Goal: Ask a question: Seek information or help from site administrators or community

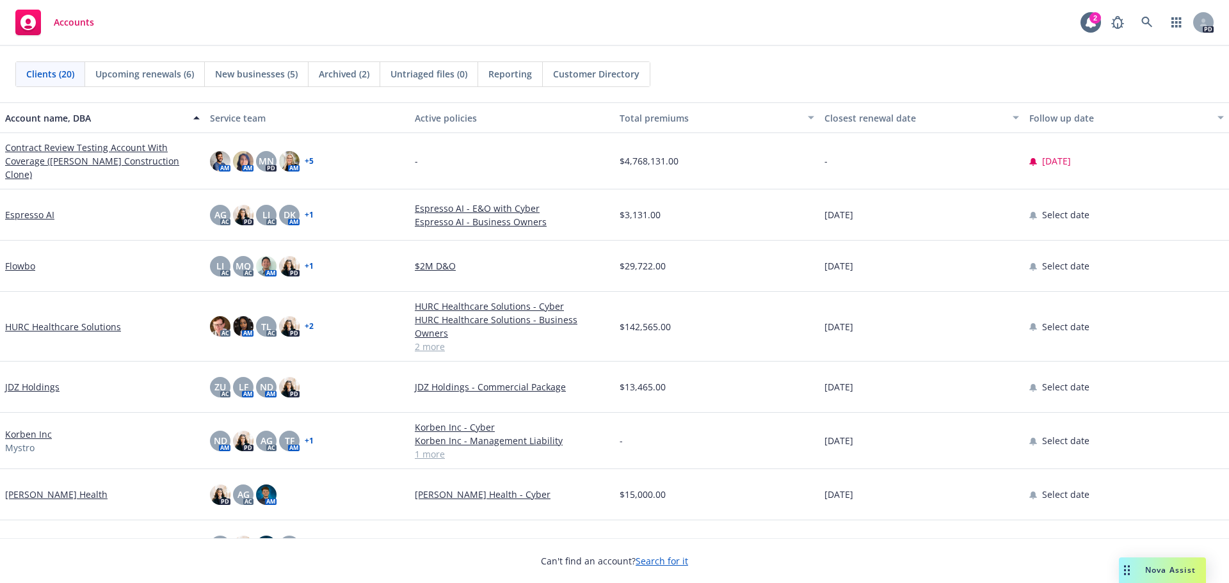
click at [1150, 568] on span "Nova Assist" at bounding box center [1170, 569] width 51 height 11
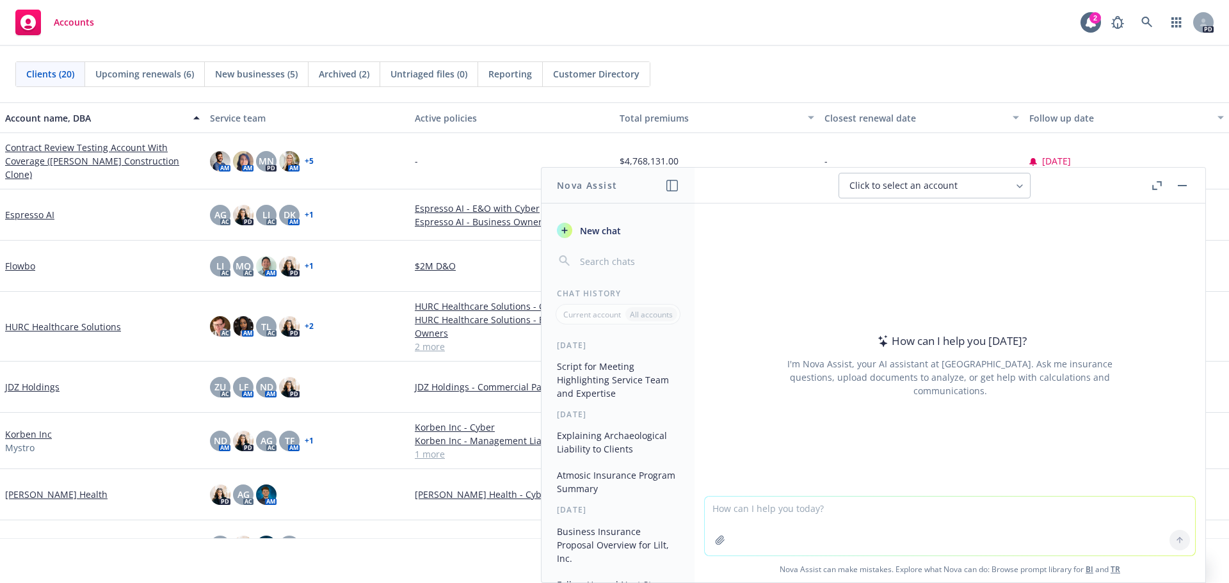
click at [866, 500] on textarea at bounding box center [949, 526] width 490 height 59
type textarea "in laymens terms what is stockthrough pu"
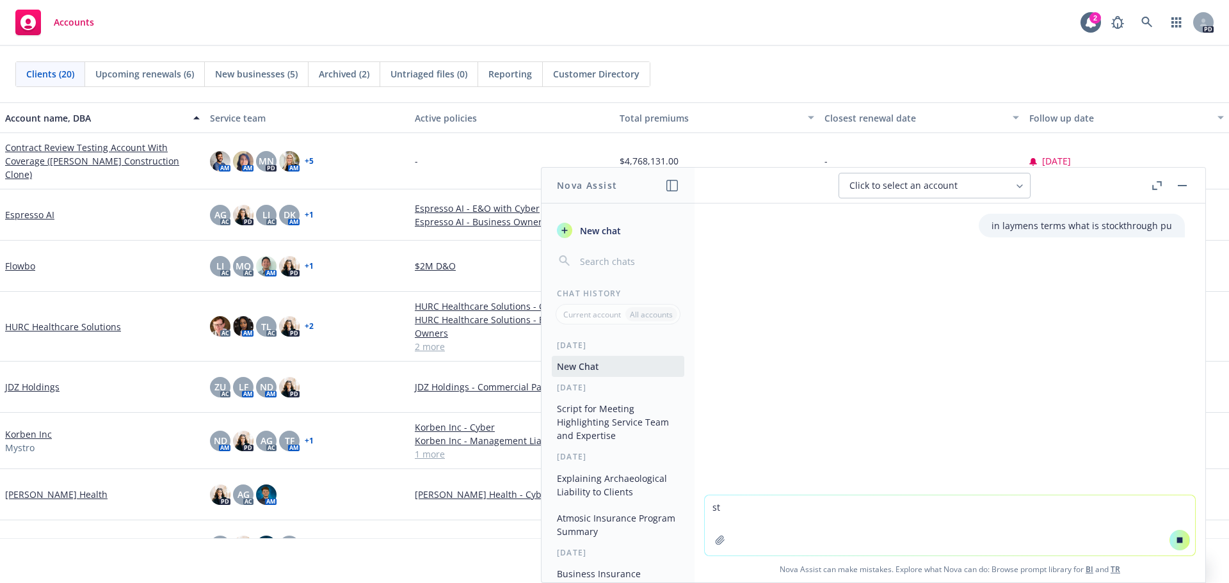
type textarea "s"
click at [1134, 228] on p "in laymens terms what is stockthrough pu" at bounding box center [1081, 225] width 180 height 13
click at [601, 227] on span "New chat" at bounding box center [599, 230] width 44 height 13
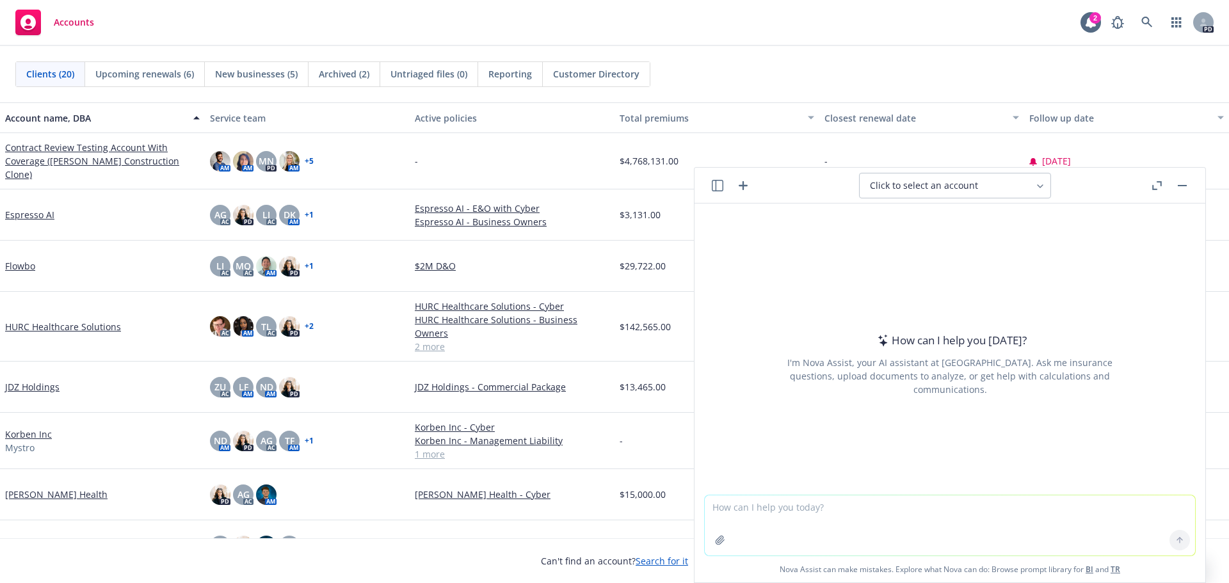
click at [754, 525] on textarea at bounding box center [949, 525] width 490 height 60
type textarea "in laymens terms what is stock throughput"
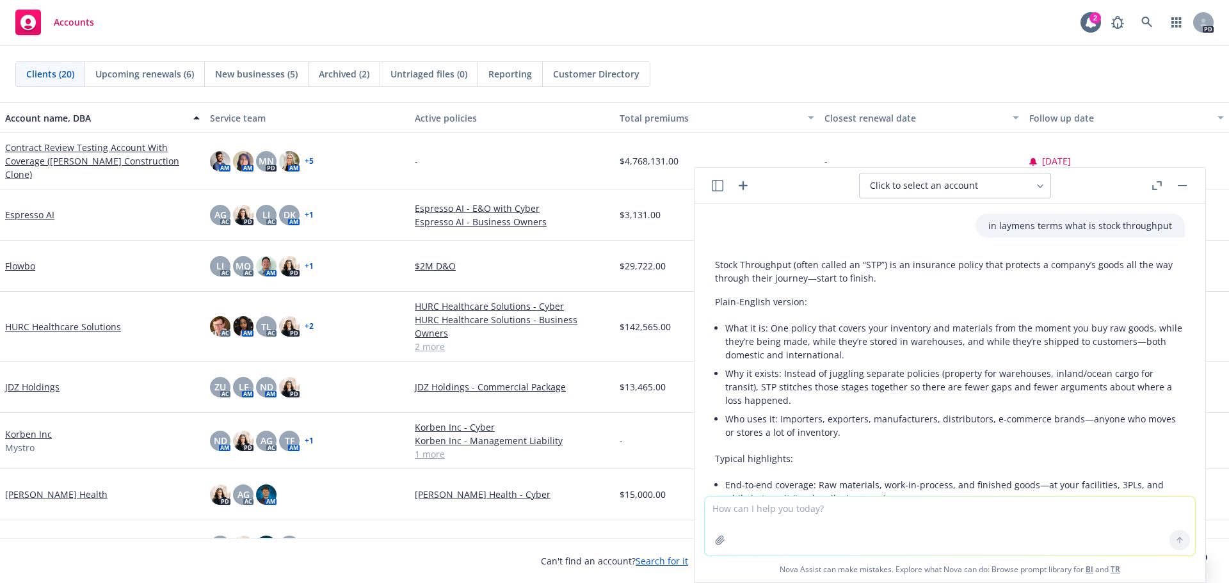
click at [761, 517] on textarea at bounding box center [949, 526] width 490 height 59
type textarea "is inland marine the same as stock throughput?"
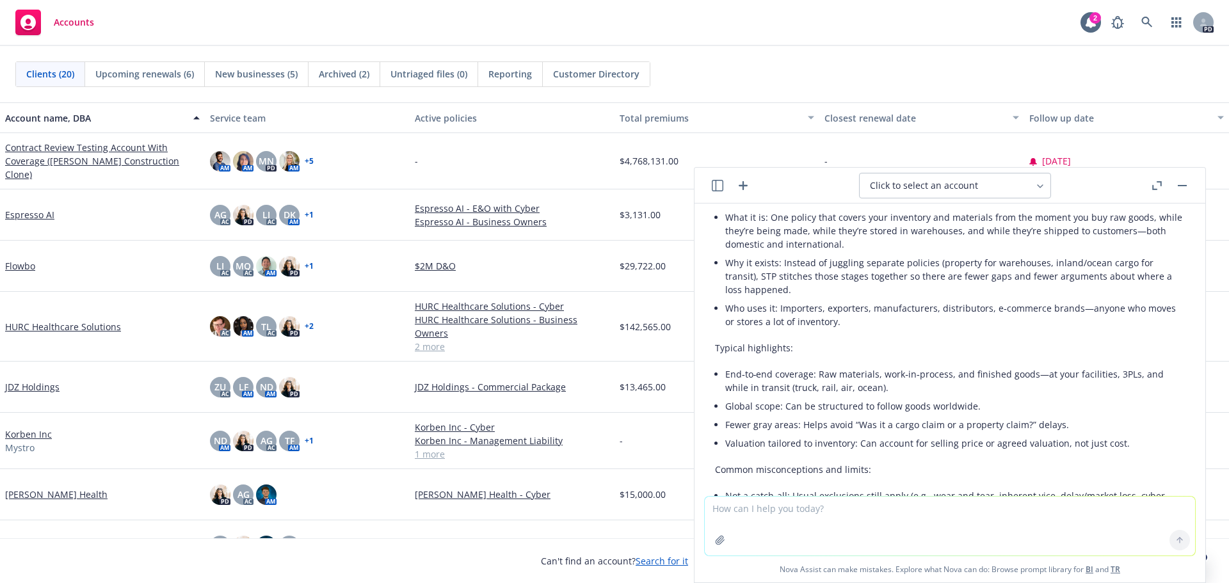
scroll to position [47, 0]
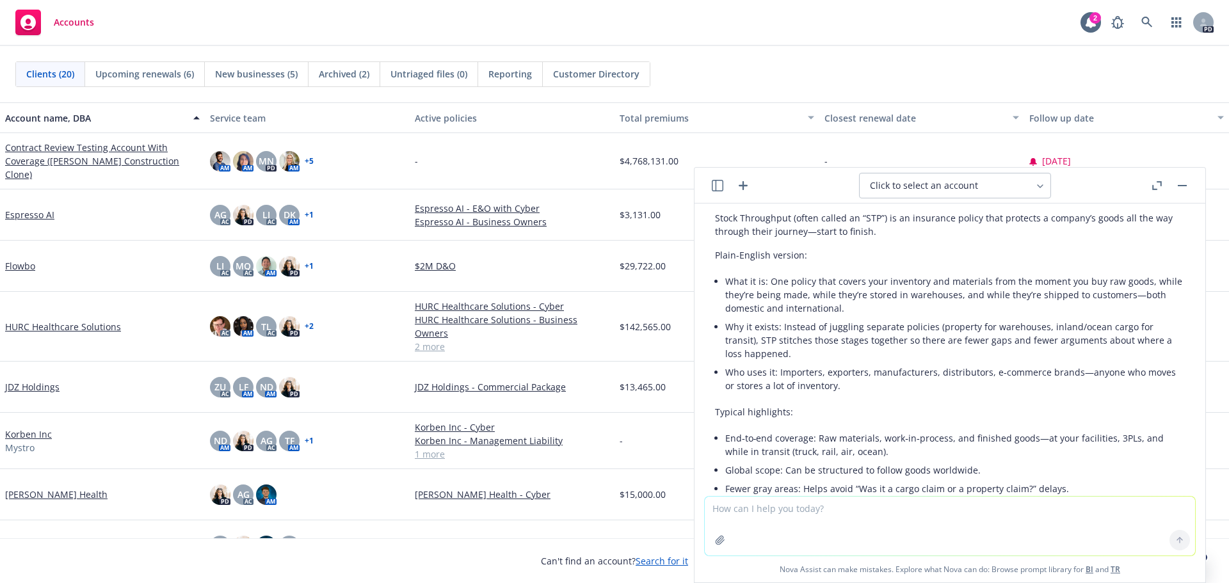
click at [744, 520] on textarea at bounding box center [949, 526] width 490 height 59
type textarea "can STP be added"
click at [722, 188] on icon "button" at bounding box center [718, 186] width 12 height 12
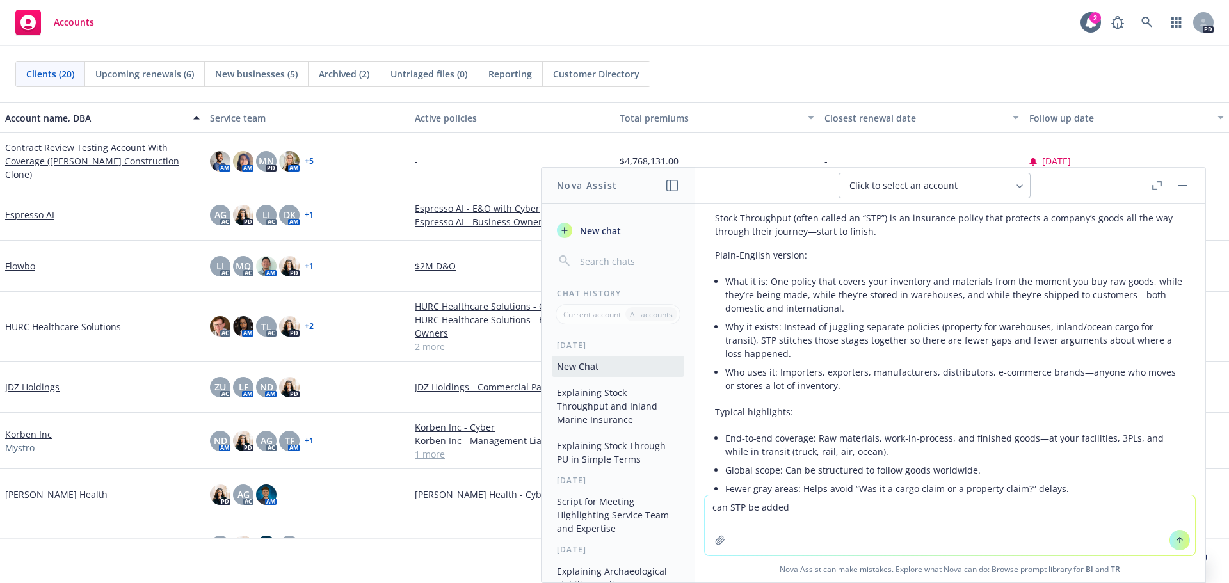
click at [603, 228] on span "New chat" at bounding box center [599, 230] width 44 height 13
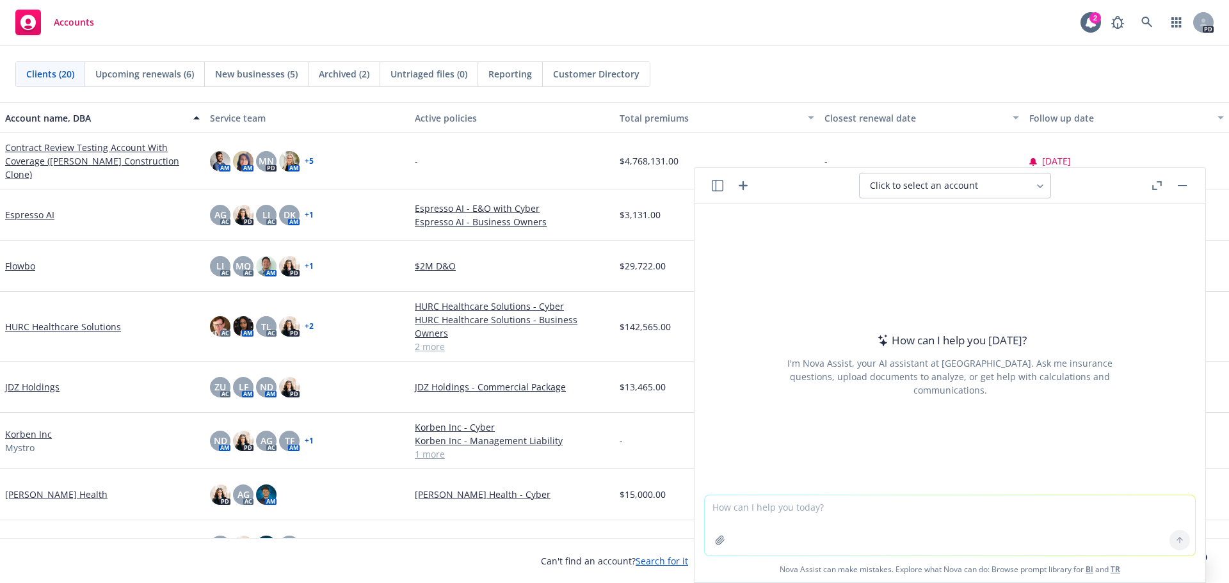
click at [724, 505] on textarea at bounding box center [949, 525] width 490 height 60
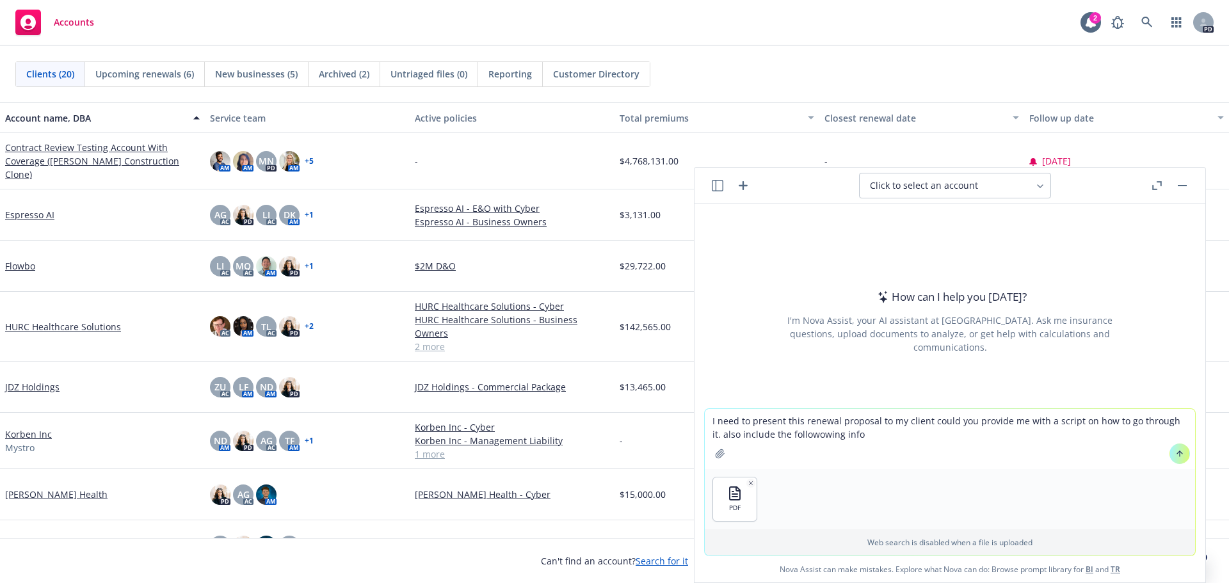
click at [801, 429] on textarea "I need to present this renewal proposal to my client could you provide me with …" at bounding box center [949, 439] width 490 height 60
drag, startPoint x: 800, startPoint y: 429, endPoint x: 870, endPoint y: 438, distance: 71.0
click at [875, 442] on textarea "I need to present this renewal proposal to my client could you provide me with …" at bounding box center [949, 439] width 490 height 60
click at [861, 435] on textarea "I need to present this renewal proposal to my client could you provide me with …" at bounding box center [949, 439] width 490 height 60
paste textarea "Please note, last year’s premiums appear higher because the Management Liabilit…"
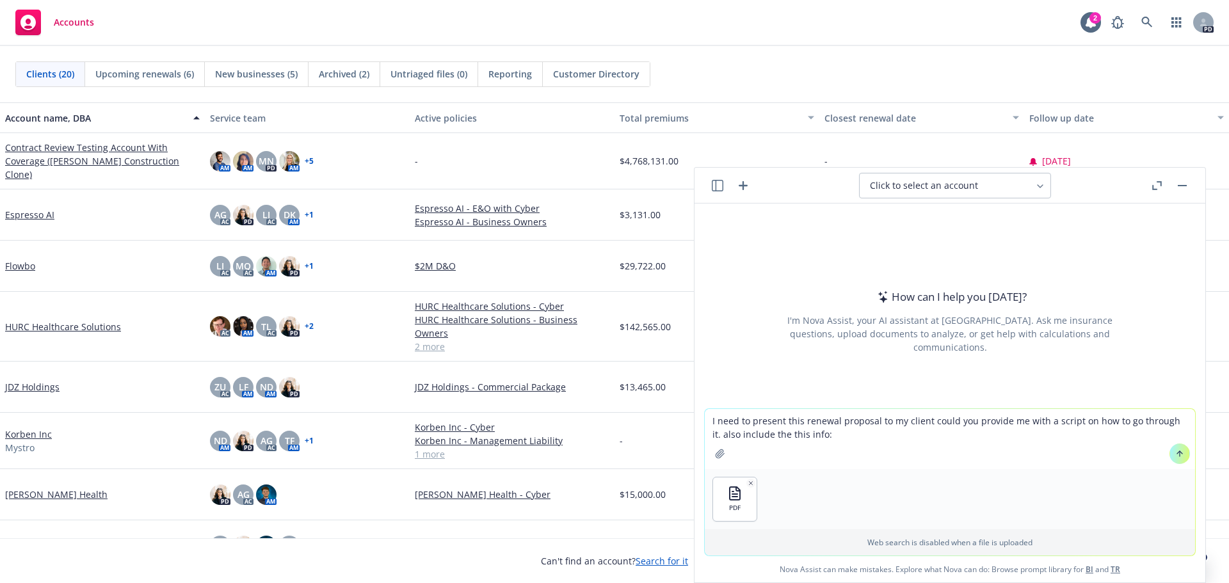
type textarea "I need to present this renewal proposal to my client could you provide me with …"
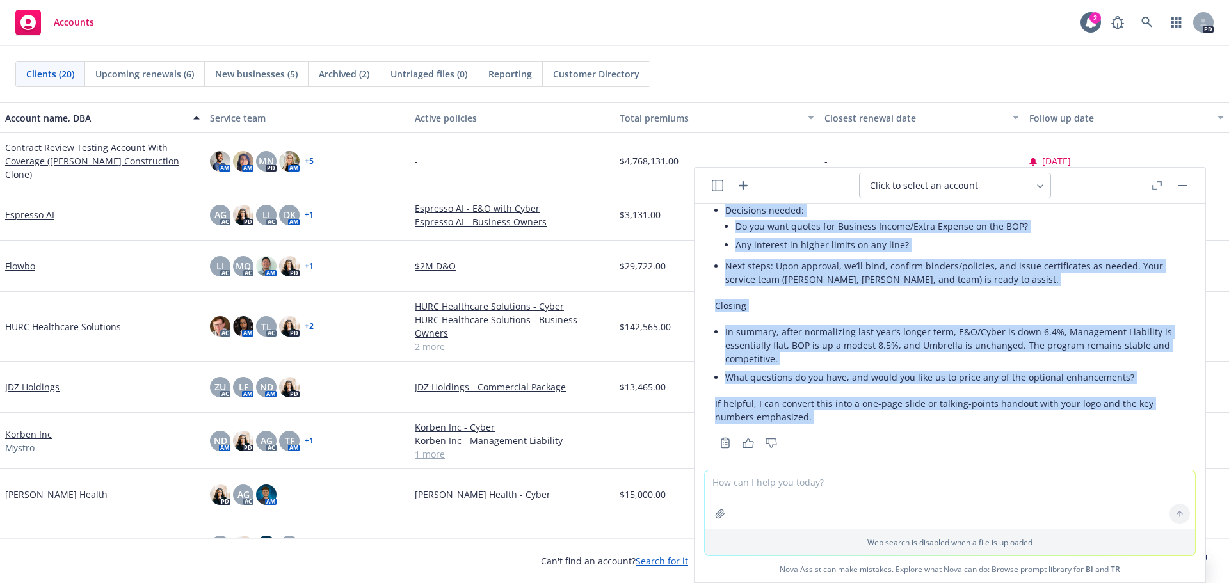
scroll to position [1497, 0]
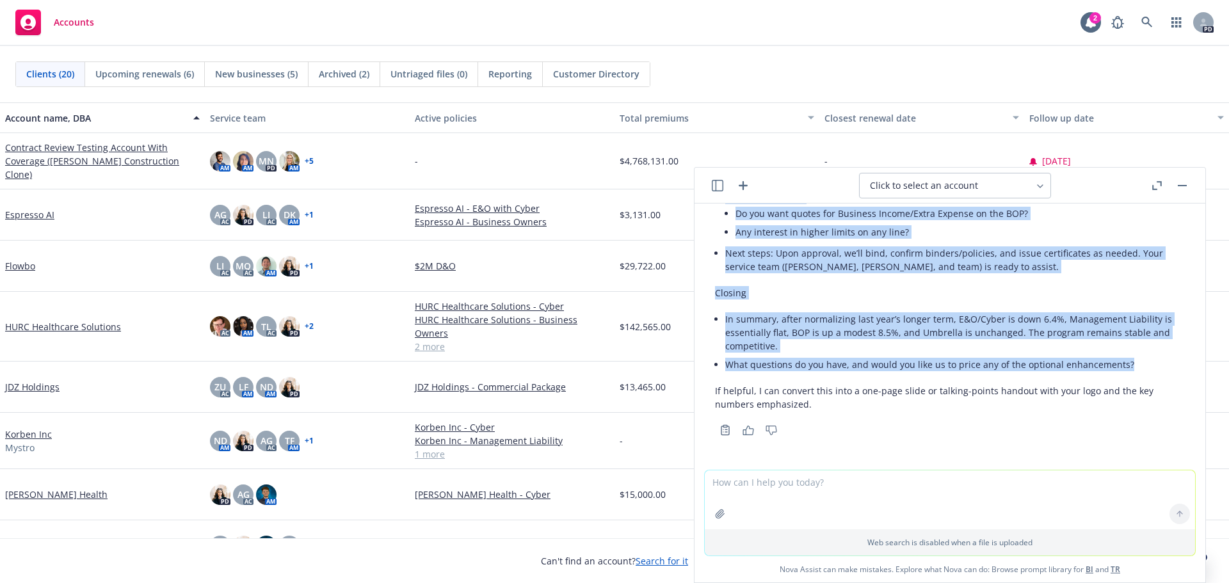
drag, startPoint x: 715, startPoint y: 315, endPoint x: 1123, endPoint y: 370, distance: 411.2
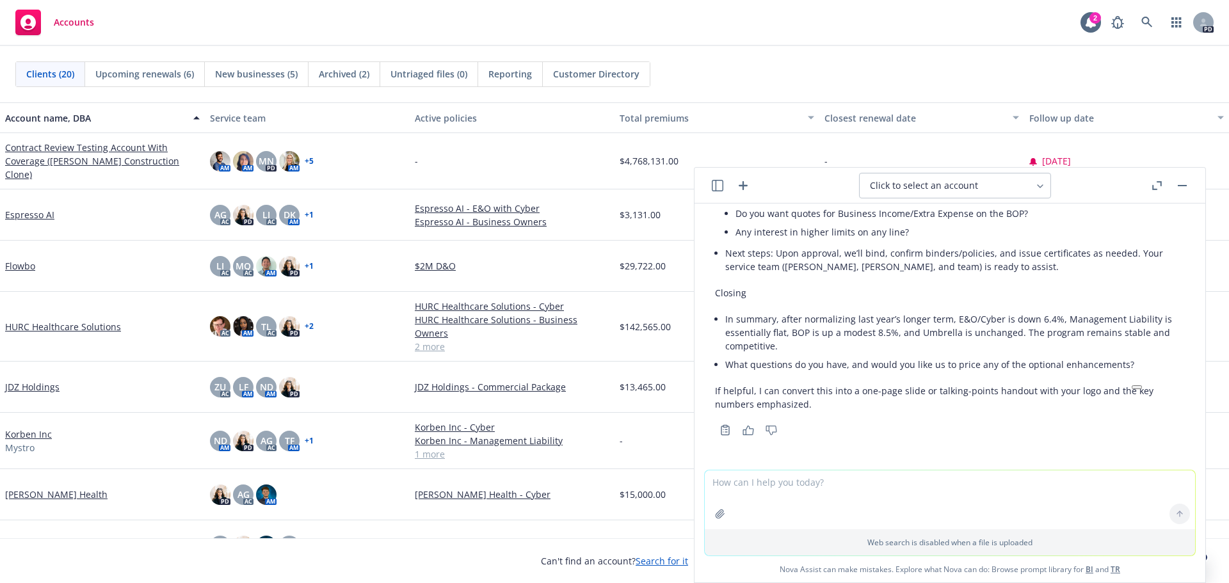
click at [797, 491] on textarea at bounding box center [949, 499] width 490 height 59
type textarea "please create a one page slide"
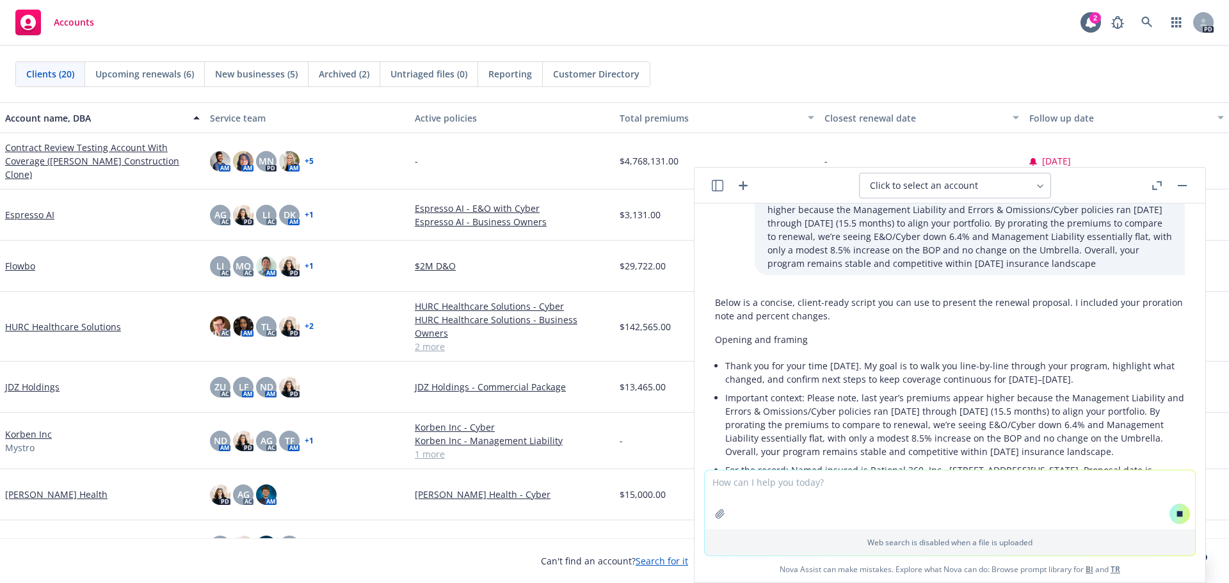
scroll to position [205, 0]
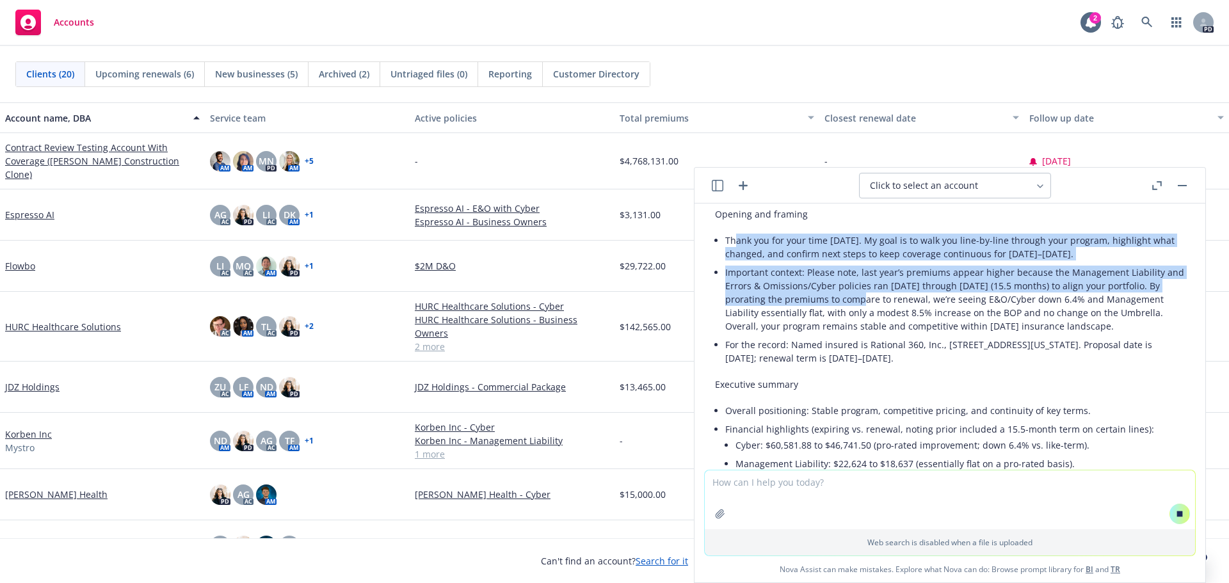
drag, startPoint x: 736, startPoint y: 239, endPoint x: 858, endPoint y: 303, distance: 137.1
click at [858, 303] on ul "Thank you for your time [DATE]. My goal is to walk you line-by-line through you…" at bounding box center [954, 299] width 459 height 136
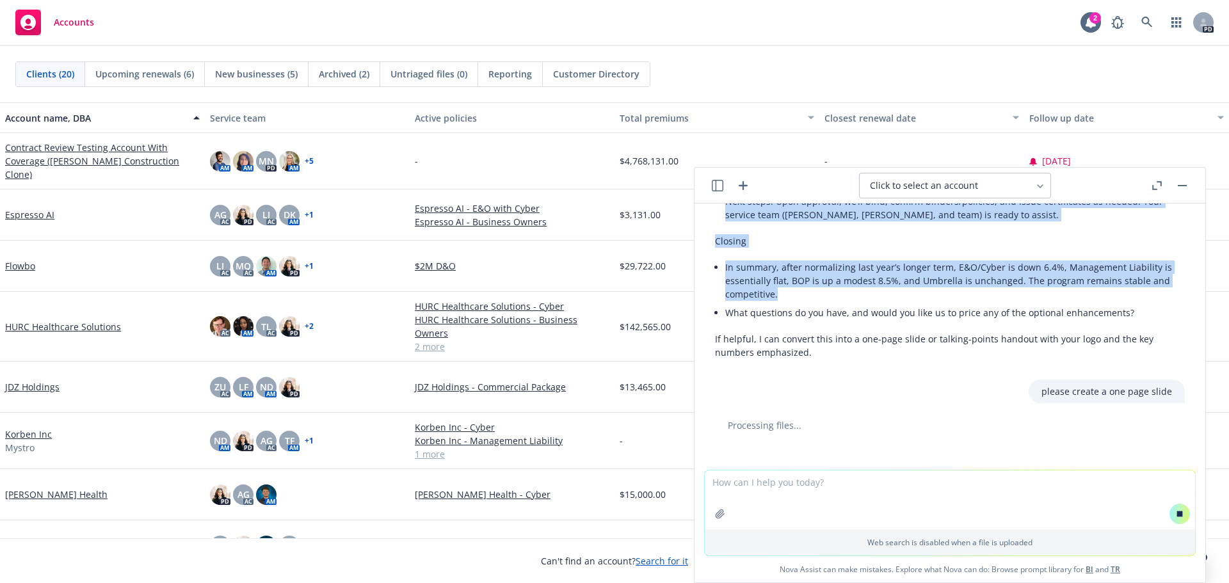
scroll to position [1529, 0]
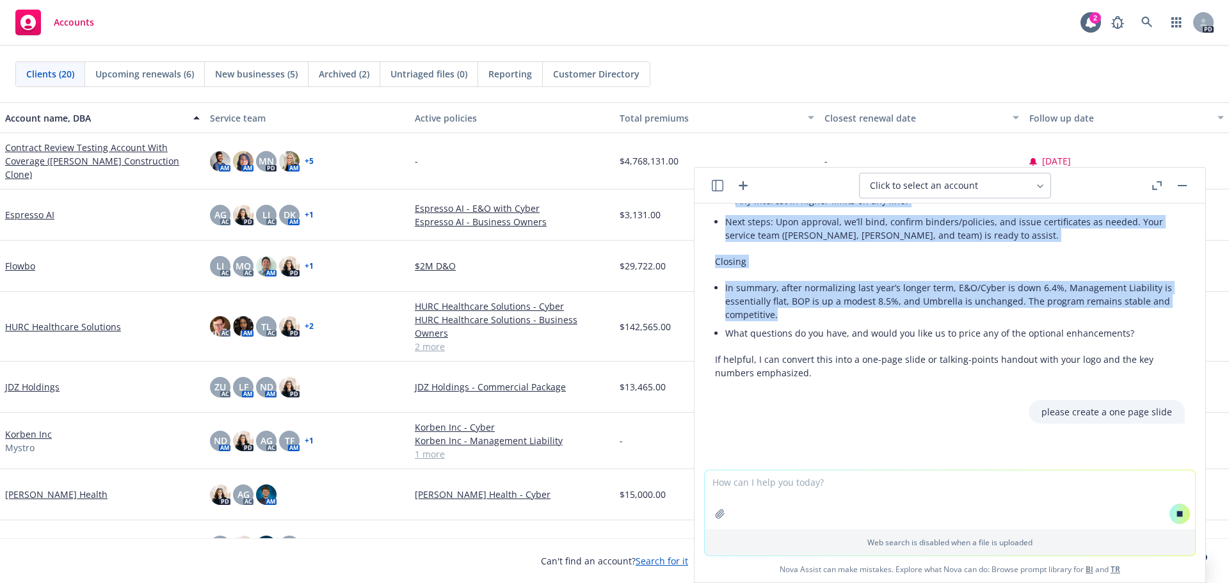
drag, startPoint x: 725, startPoint y: 237, endPoint x: 1149, endPoint y: 314, distance: 431.1
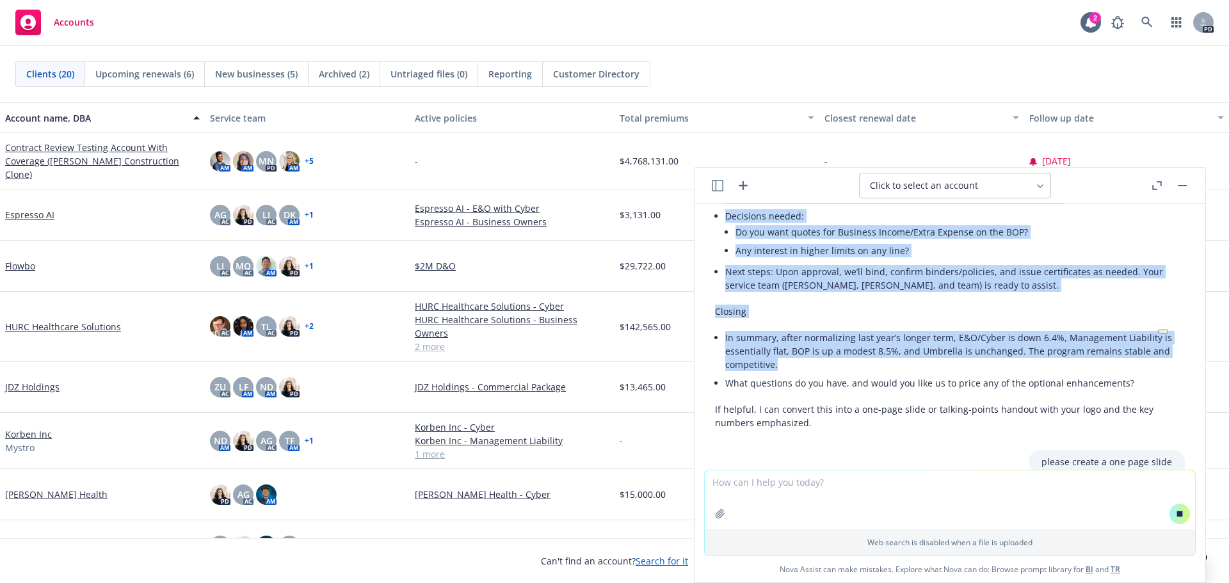
scroll to position [1401, 0]
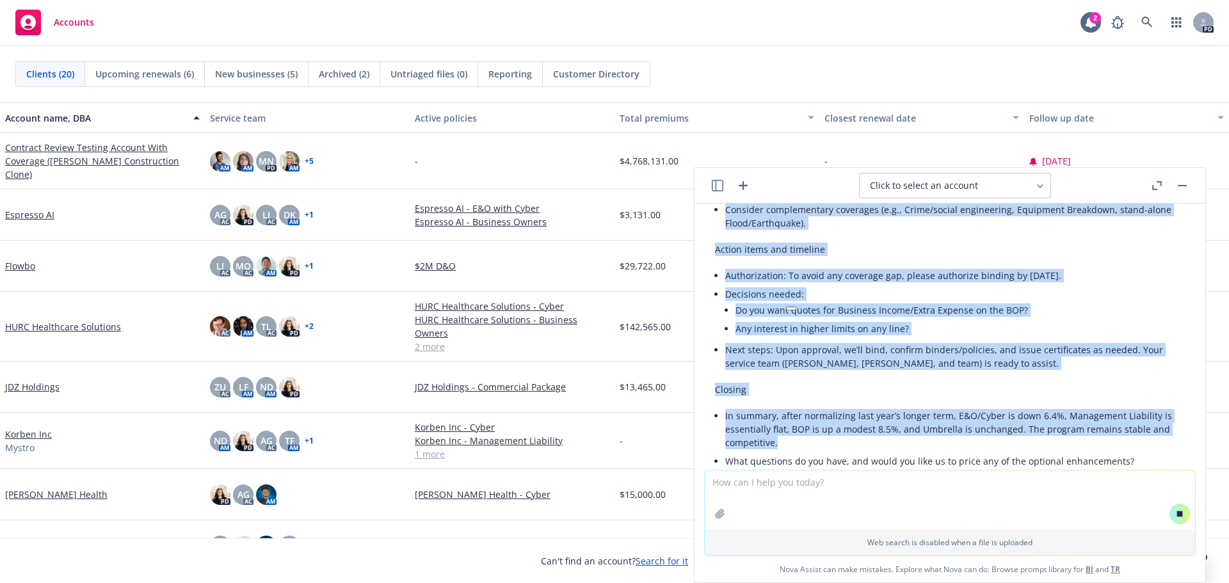
copy div "Lorem ips dol sita cons adipi. El sedd ei te inci utl etdo-ma-aliq enimadm veni…"
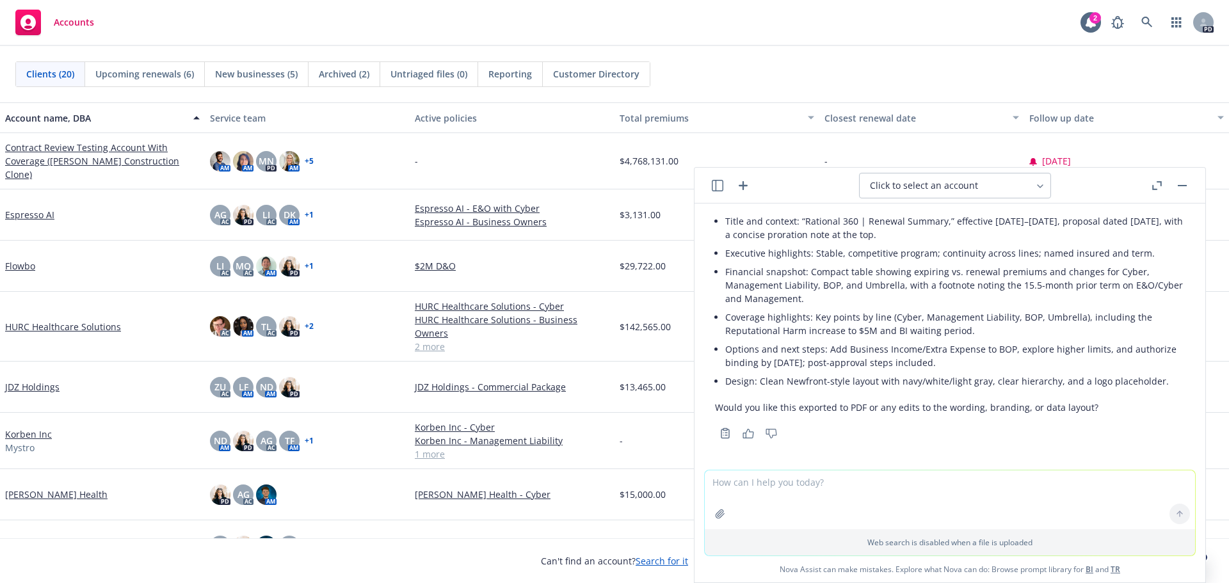
scroll to position [1859, 0]
click at [824, 493] on textarea at bounding box center [949, 499] width 490 height 59
paste textarea "Is there a way for us to know well in advance on the dates we selected? I recen…"
type textarea "refine this: Is there a way for us to know well in advance on the dates we sele…"
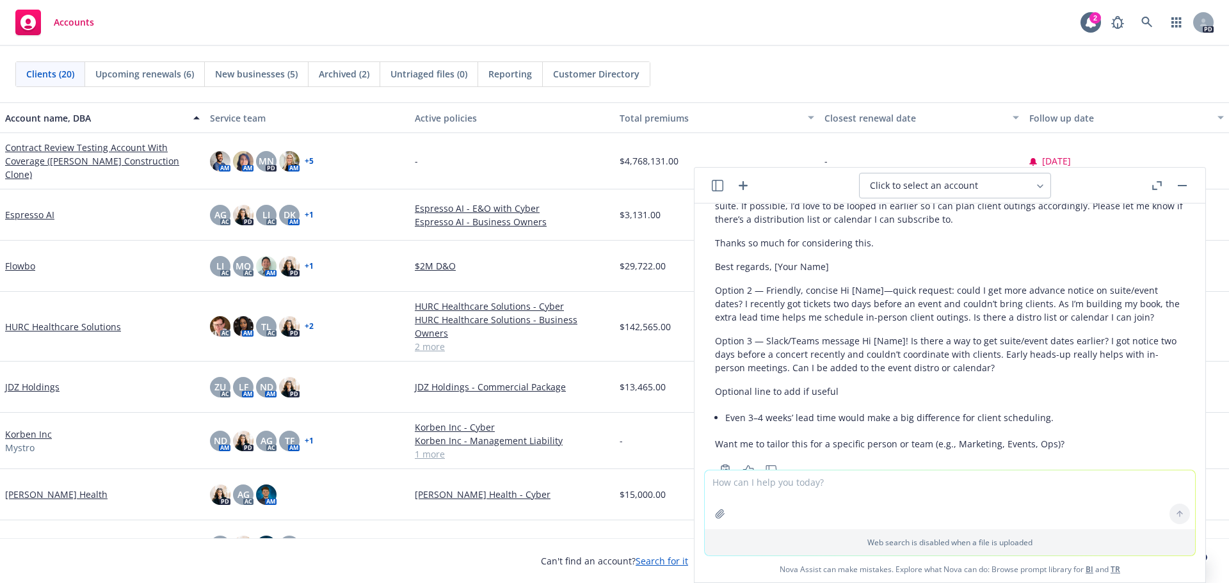
scroll to position [2387, 0]
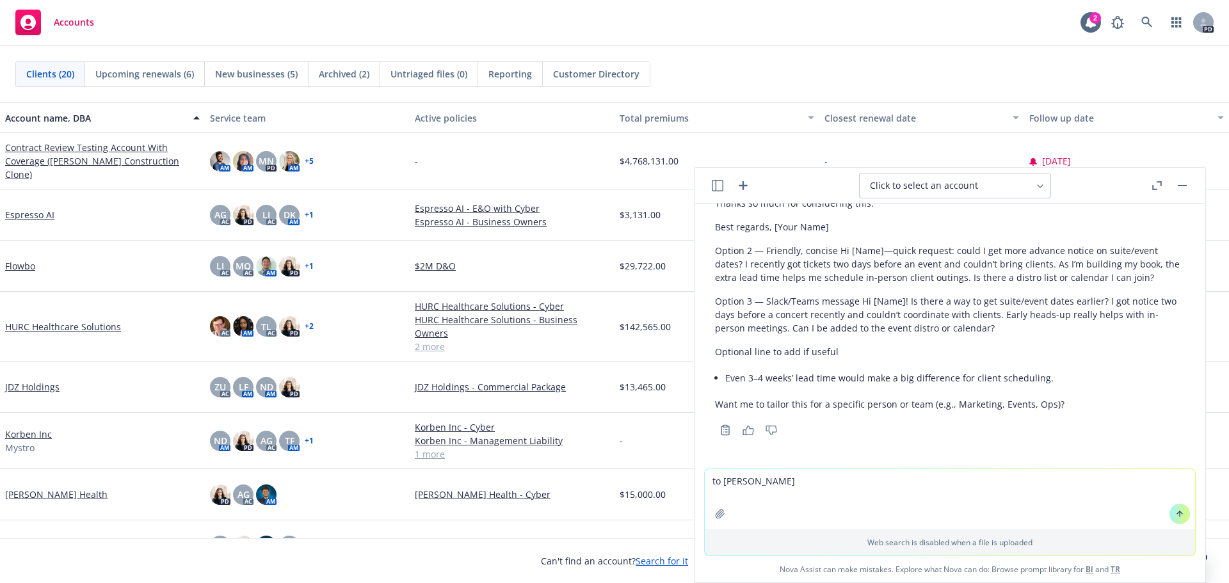
type textarea "to [PERSON_NAME]"
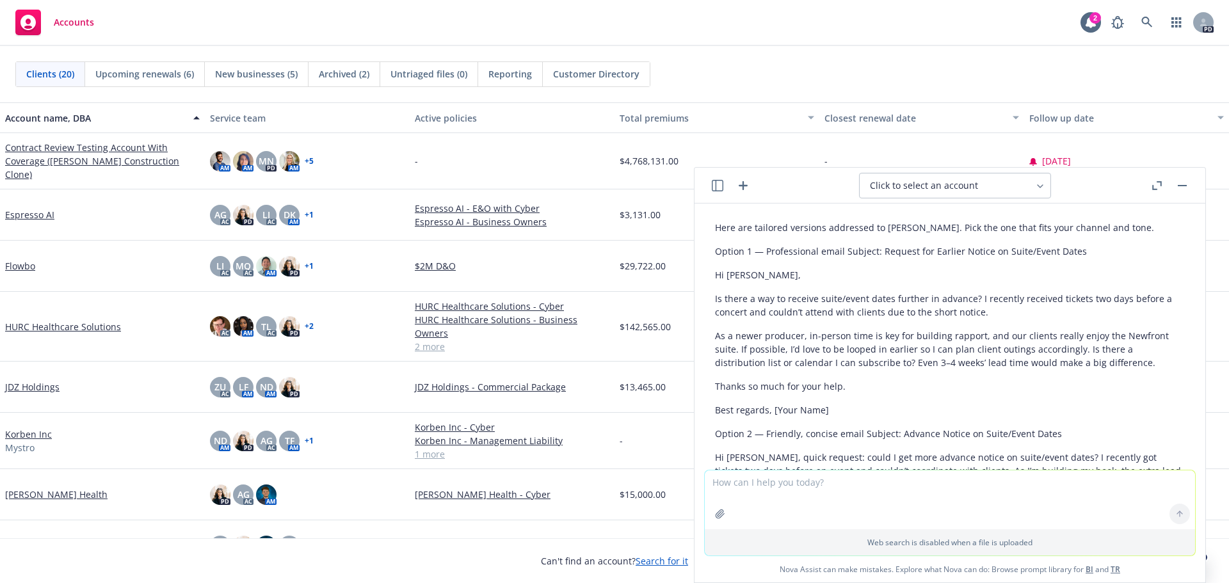
scroll to position [2650, 0]
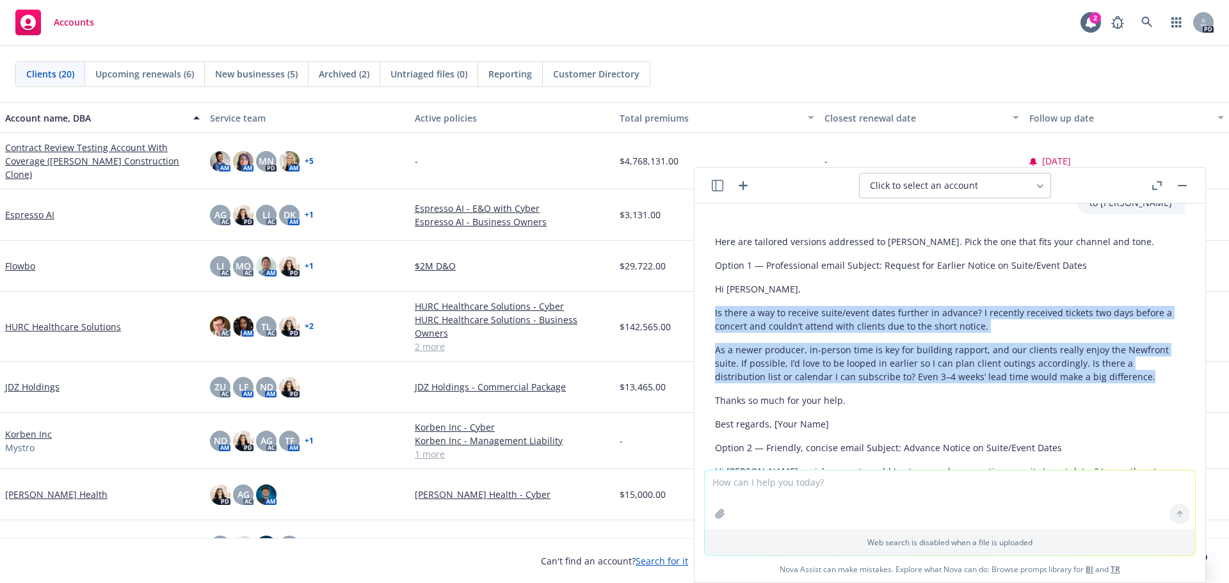
drag, startPoint x: 715, startPoint y: 308, endPoint x: 1140, endPoint y: 385, distance: 431.6
click at [1140, 385] on div "Here are tailored versions addressed to [PERSON_NAME]. Pick the one that fits y…" at bounding box center [950, 419] width 470 height 378
copy div "Is there a way to receive suite/event dates further in advance? I recently rece…"
